Goal: Download file/media

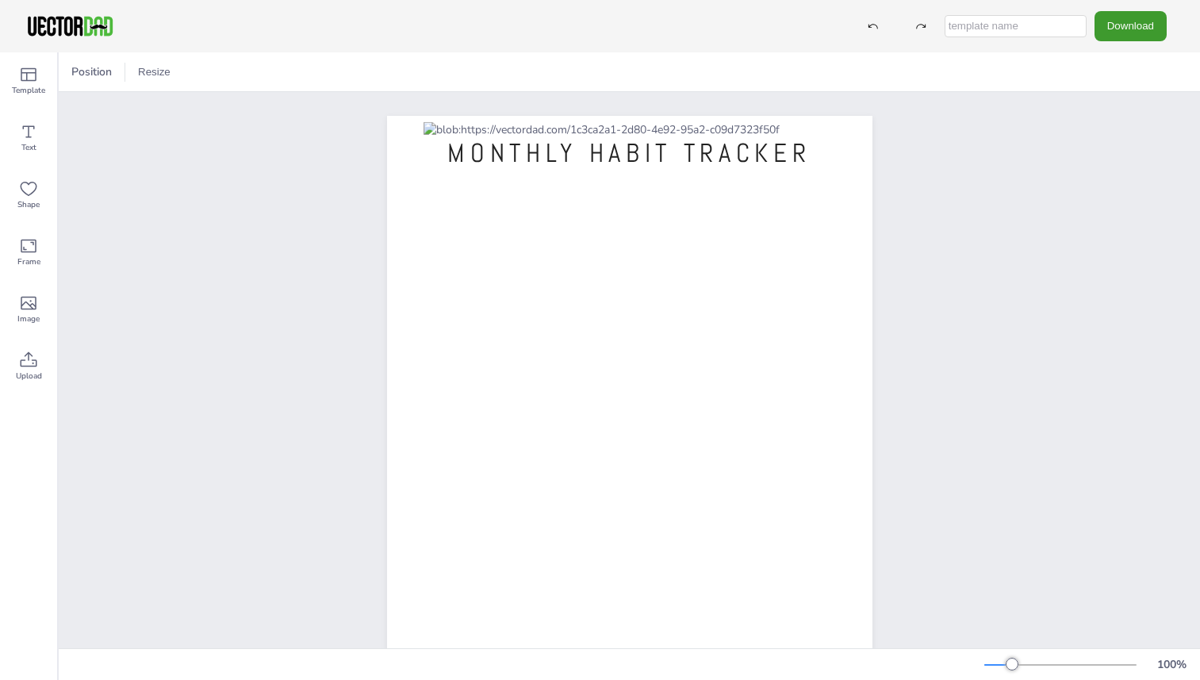
scroll to position [24, 0]
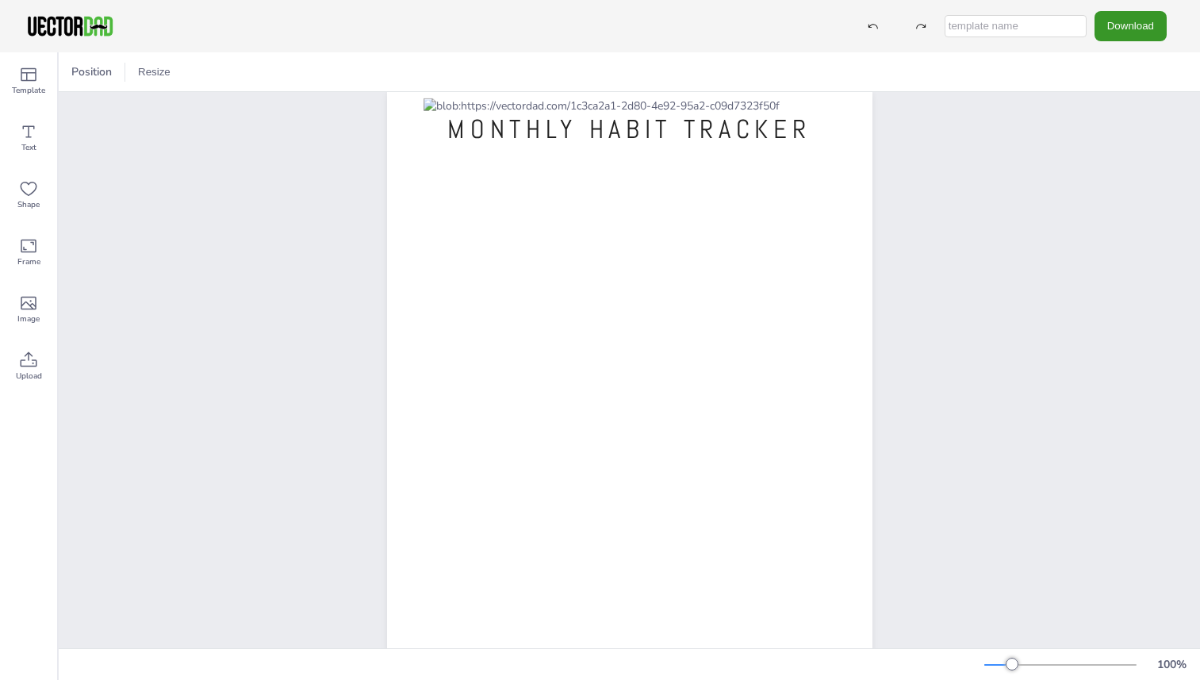
click at [1139, 30] on button "Download" at bounding box center [1131, 25] width 72 height 29
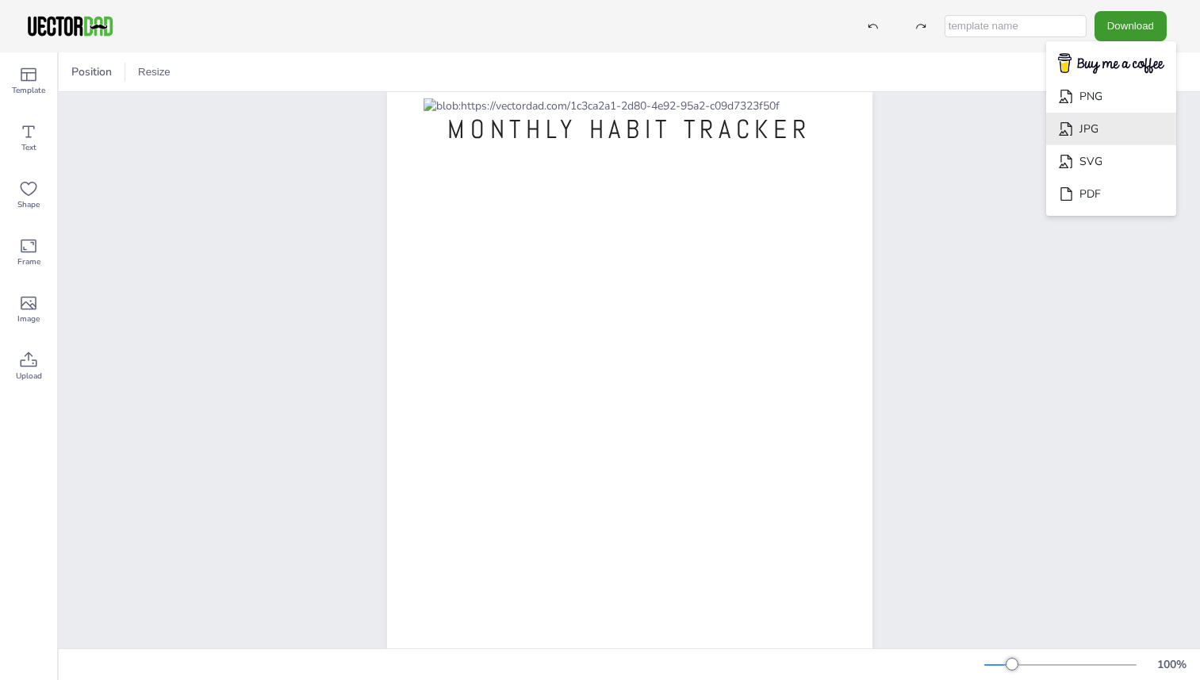
click at [1138, 136] on li "JPG" at bounding box center [1112, 129] width 130 height 33
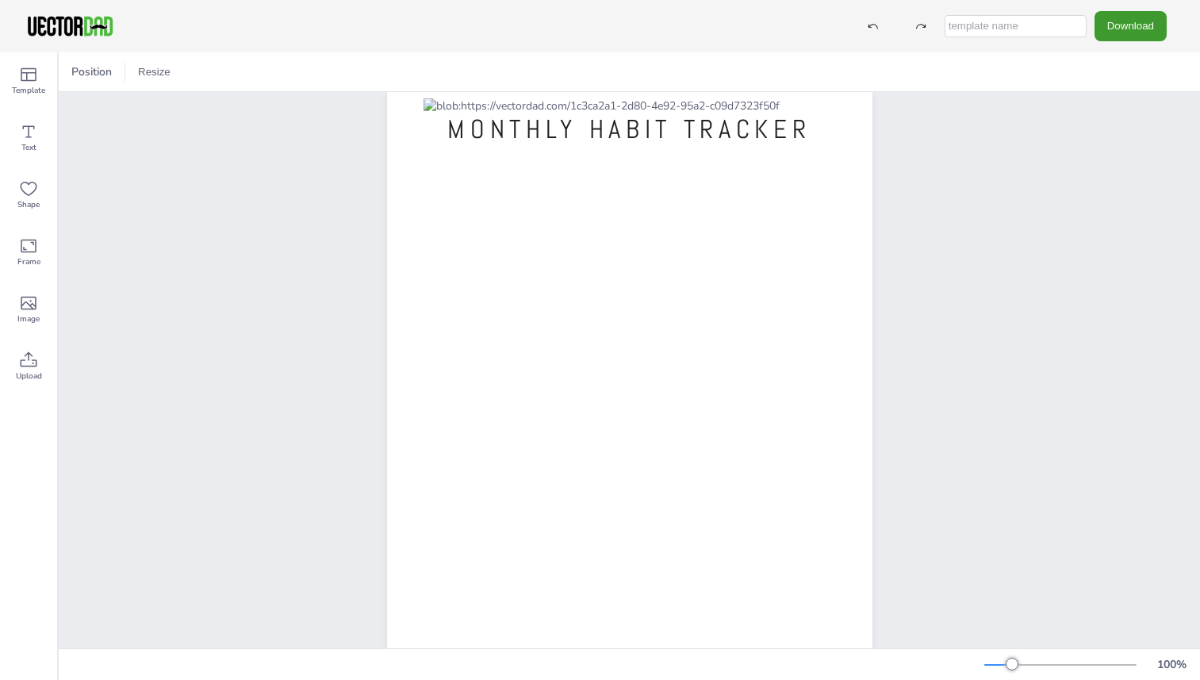
click at [781, 29] on div "Download PNG JPG SVG PDF" at bounding box center [600, 26] width 1200 height 52
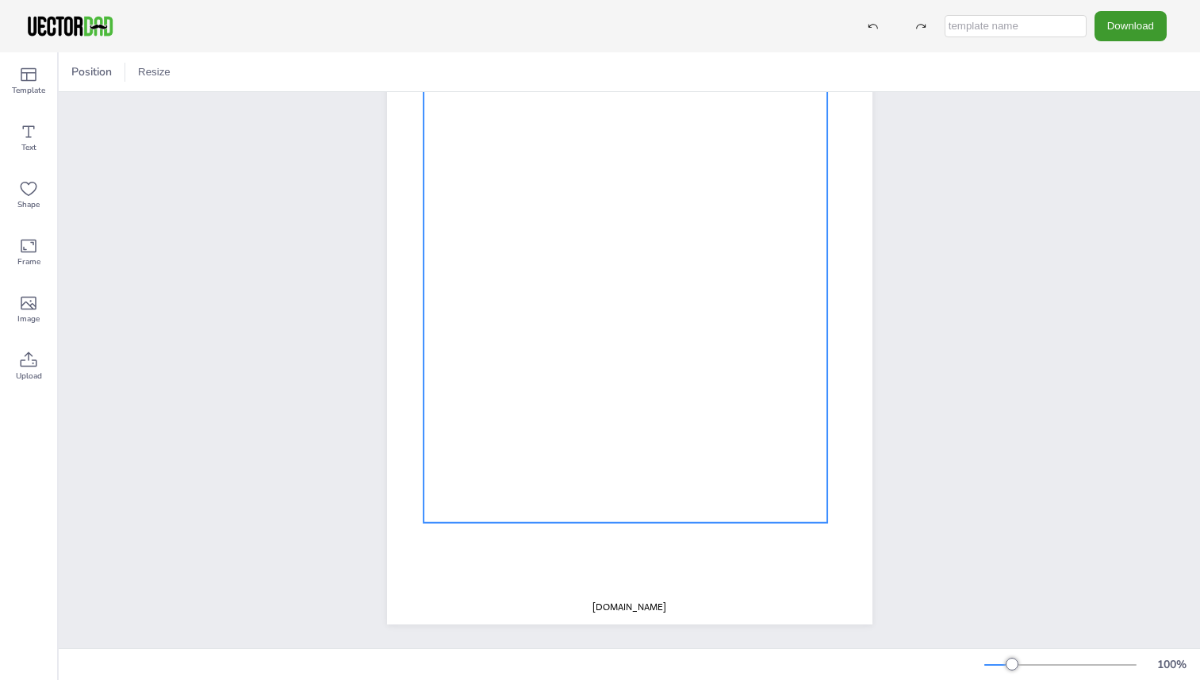
scroll to position [131, 0]
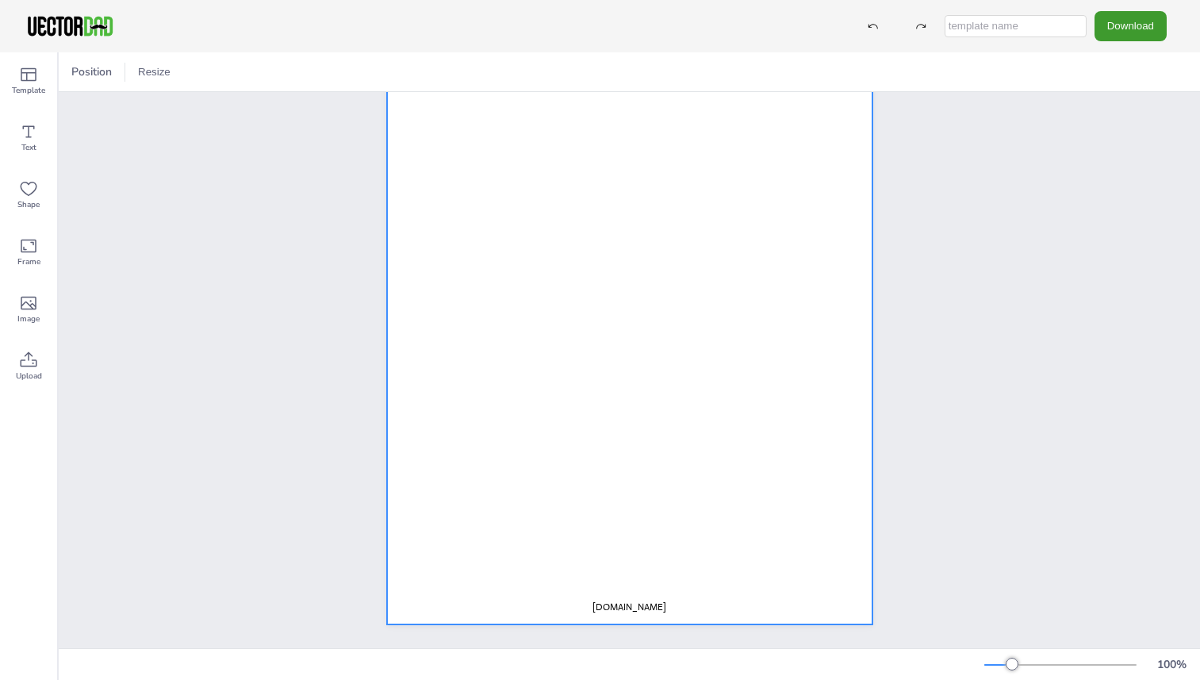
click at [668, 566] on div at bounding box center [630, 311] width 486 height 628
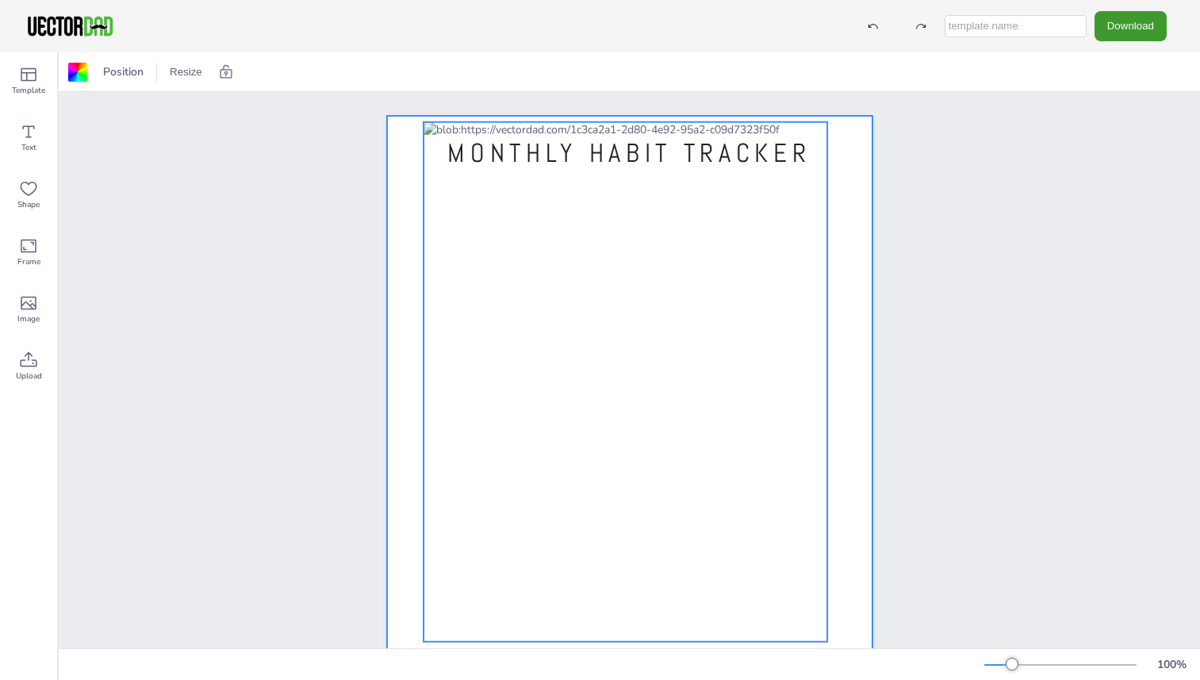
click at [458, 137] on div at bounding box center [626, 382] width 405 height 520
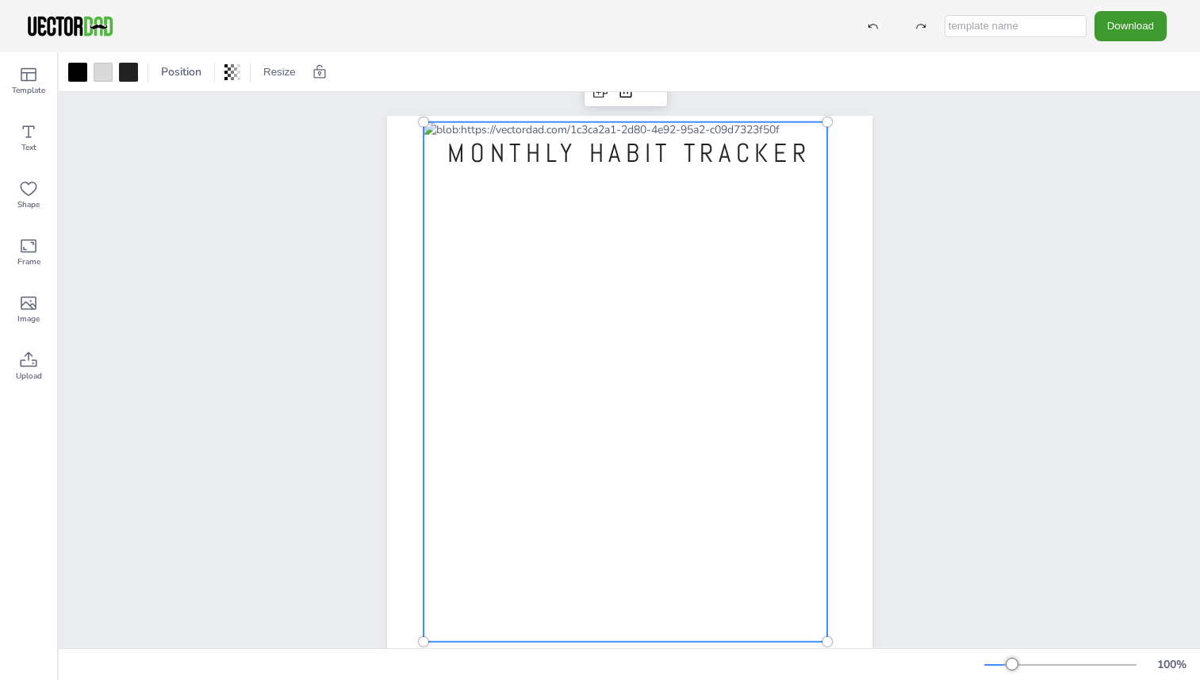
click at [471, 251] on div at bounding box center [626, 382] width 405 height 520
click at [455, 253] on div at bounding box center [626, 382] width 405 height 520
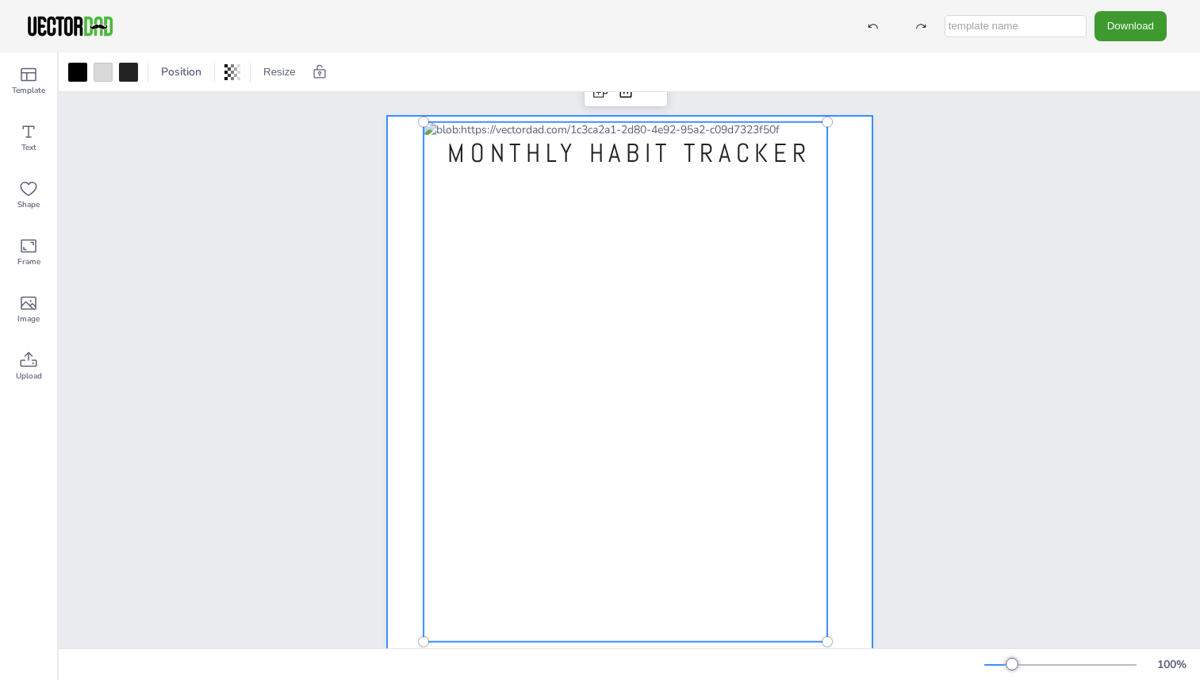
click at [405, 276] on div at bounding box center [630, 430] width 486 height 628
click at [426, 255] on div at bounding box center [626, 382] width 405 height 520
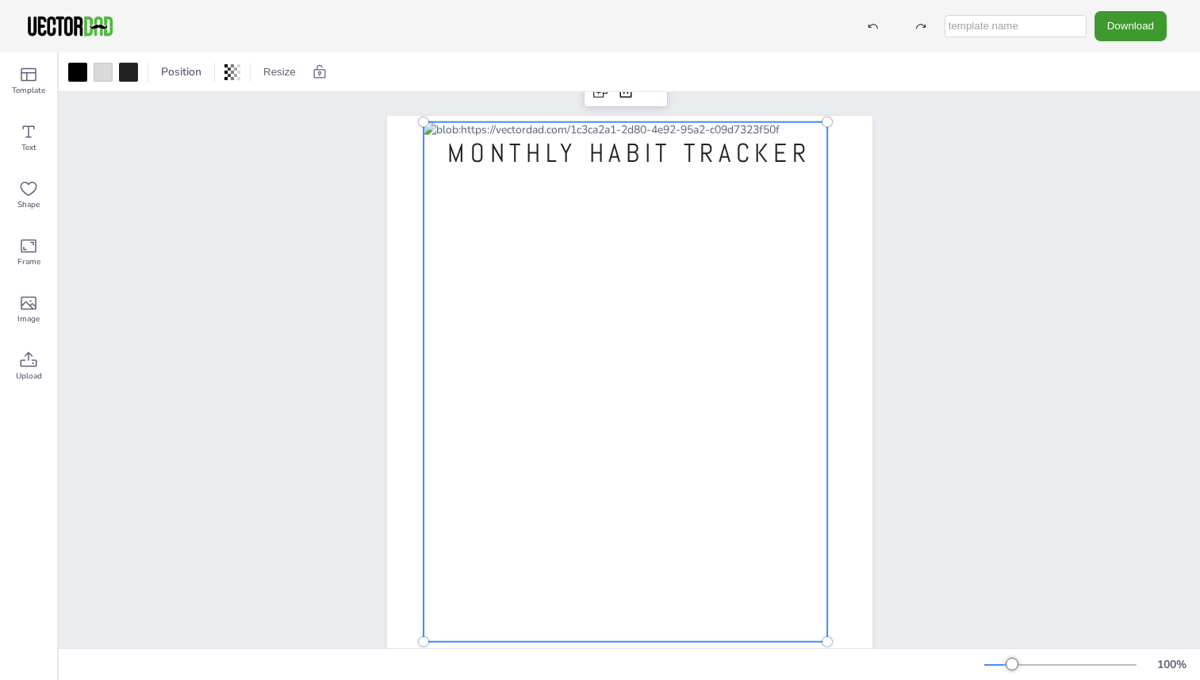
click at [428, 267] on div at bounding box center [626, 382] width 405 height 520
click at [429, 267] on div at bounding box center [626, 382] width 405 height 520
click at [452, 267] on div at bounding box center [626, 382] width 405 height 520
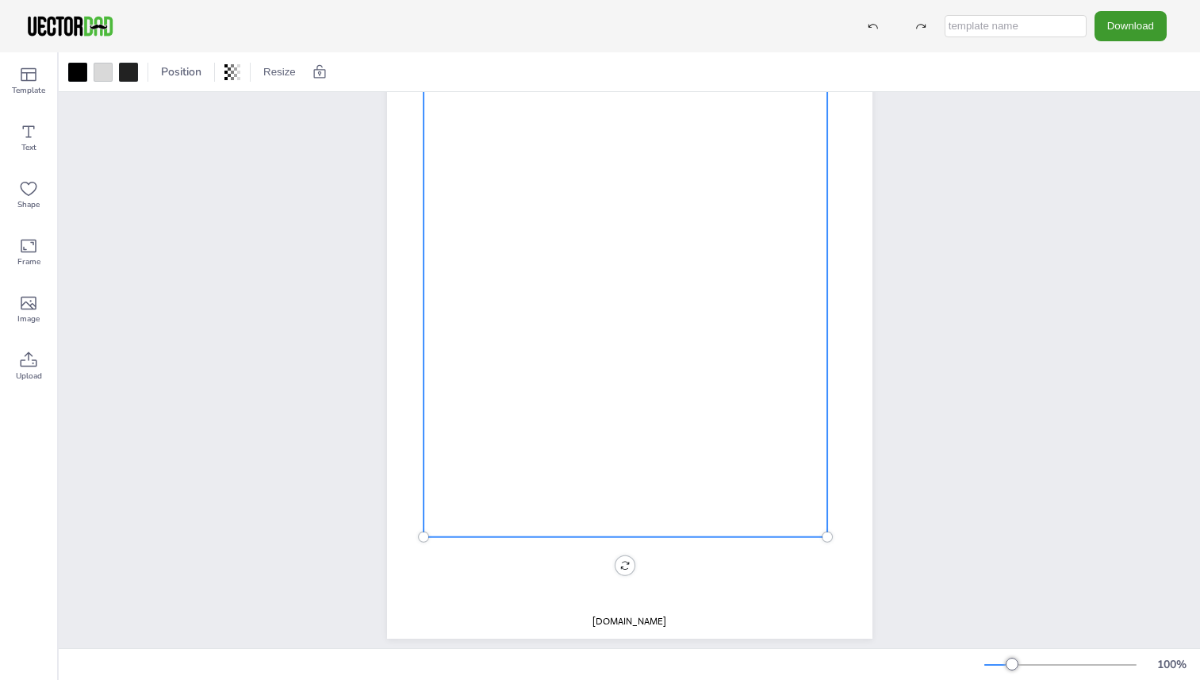
scroll to position [131, 0]
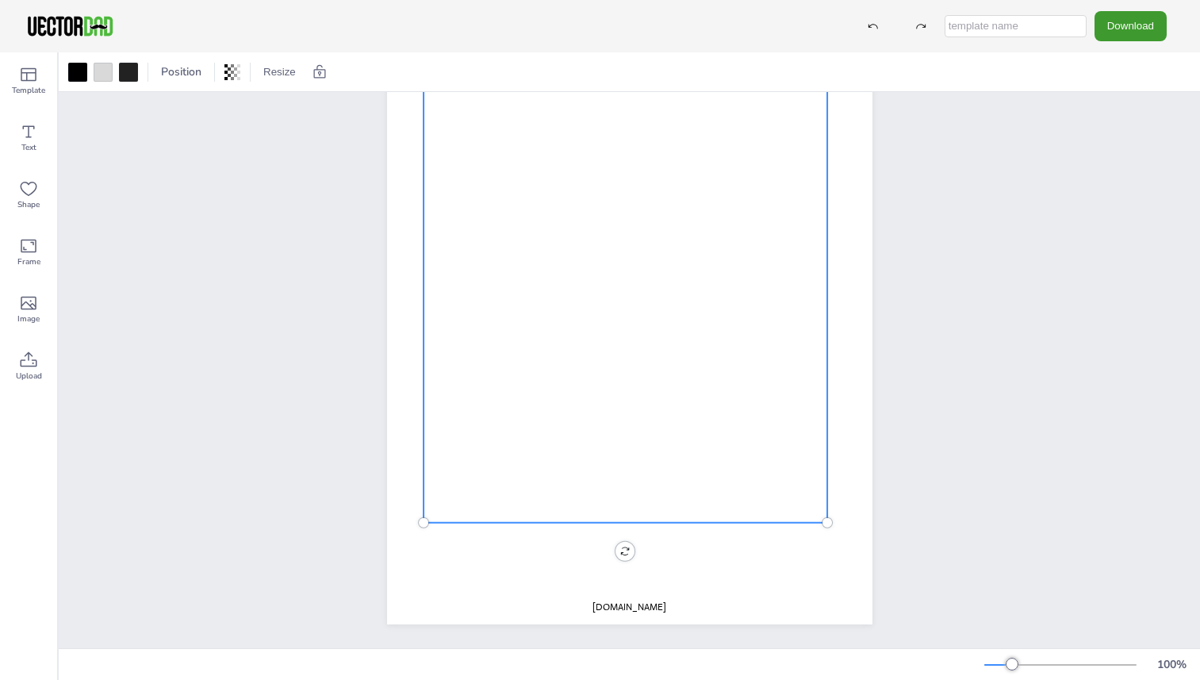
click at [642, 417] on div at bounding box center [626, 263] width 405 height 520
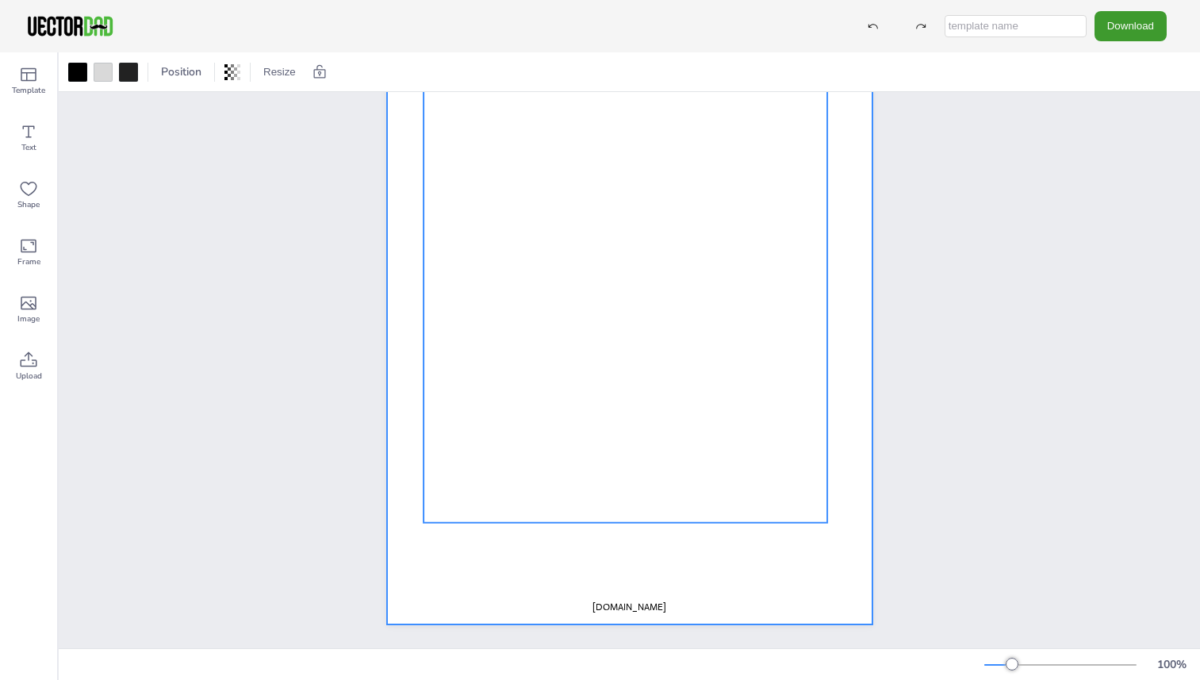
click at [474, 545] on div at bounding box center [630, 311] width 486 height 628
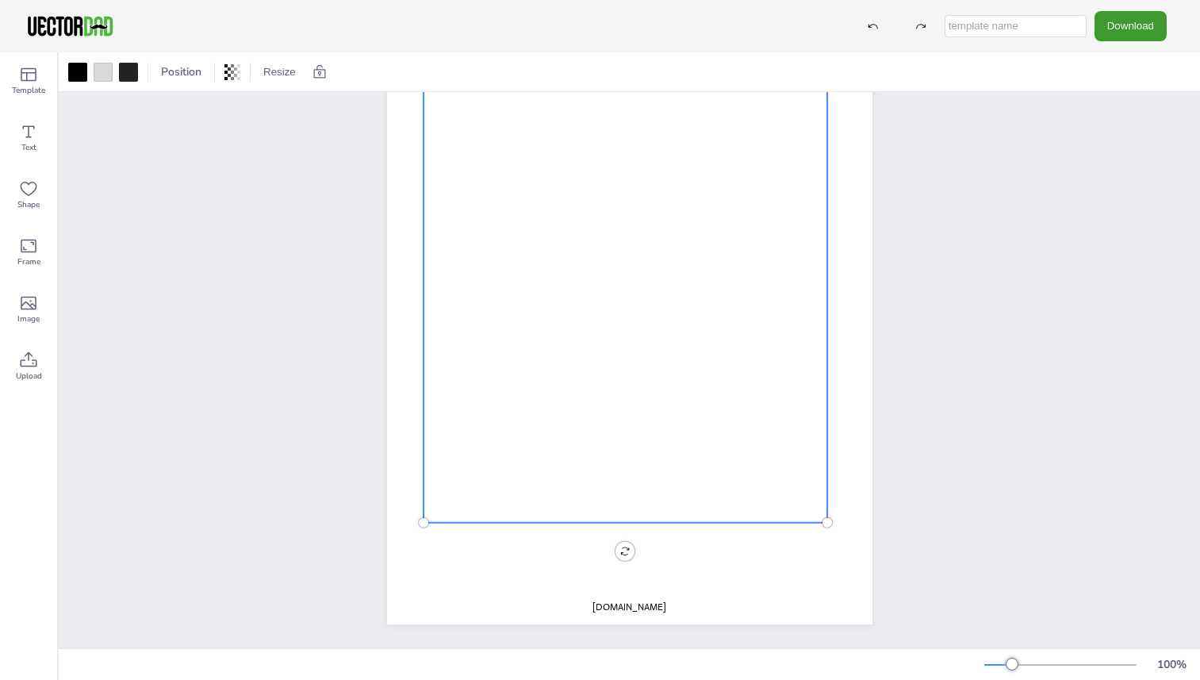
click at [428, 505] on div at bounding box center [626, 263] width 405 height 520
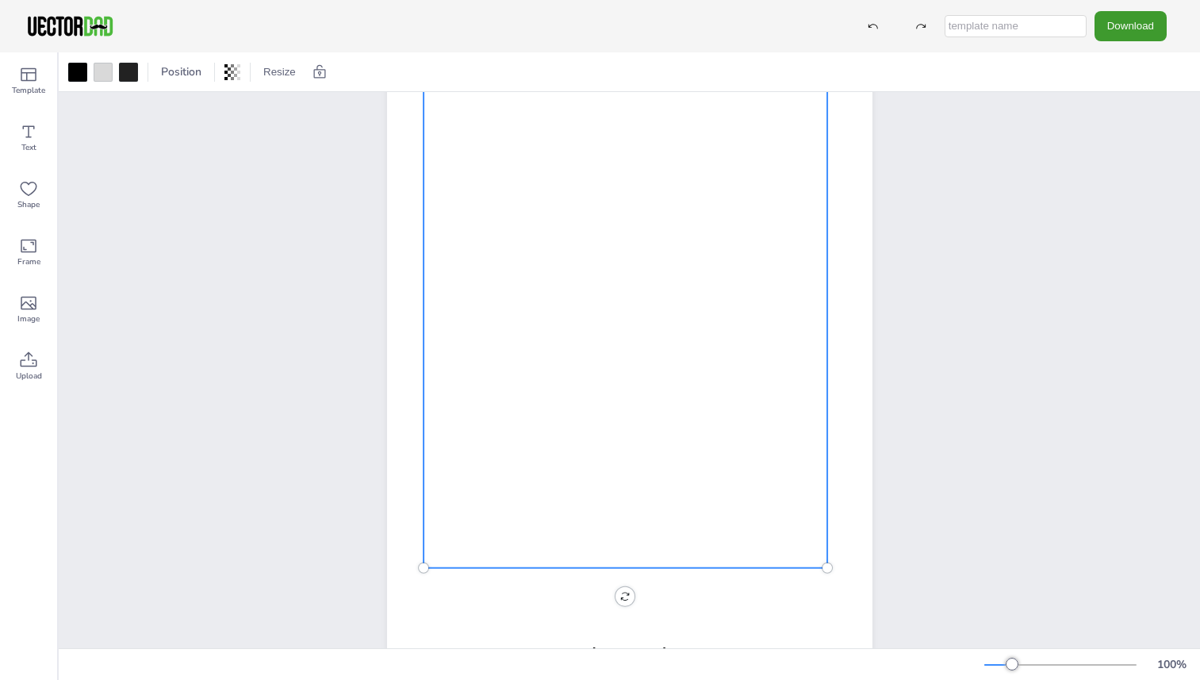
scroll to position [0, 0]
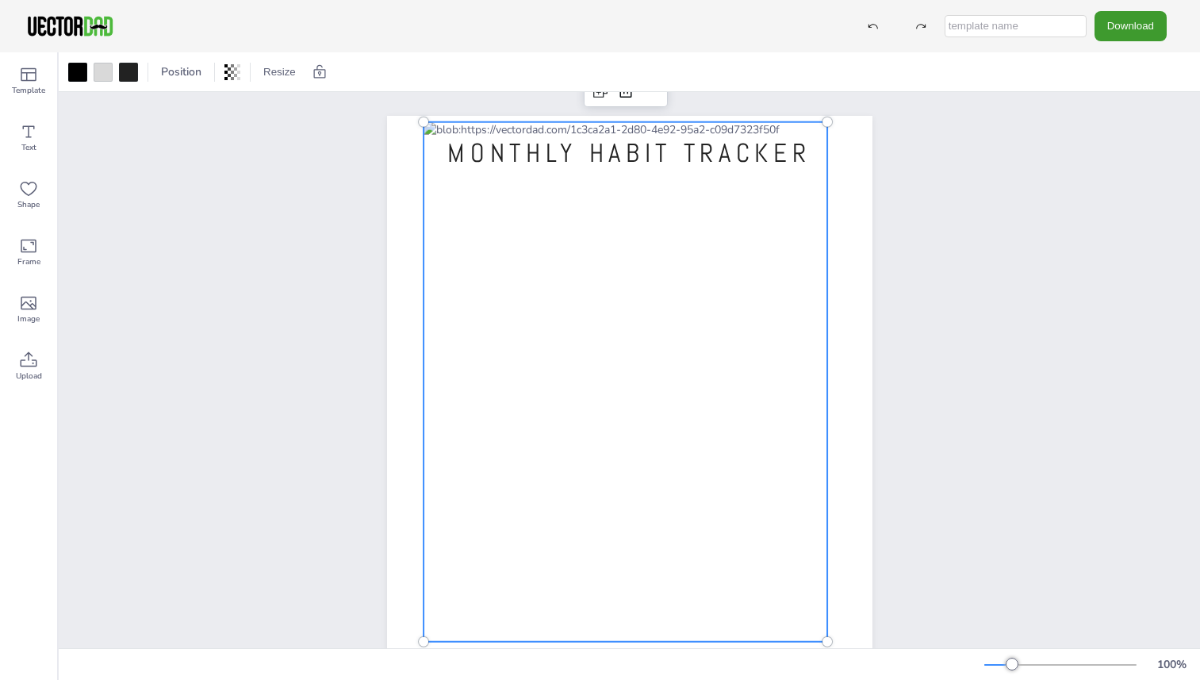
click at [428, 252] on div at bounding box center [626, 382] width 405 height 520
click at [429, 263] on div at bounding box center [626, 382] width 405 height 520
